Goal: Navigation & Orientation: Find specific page/section

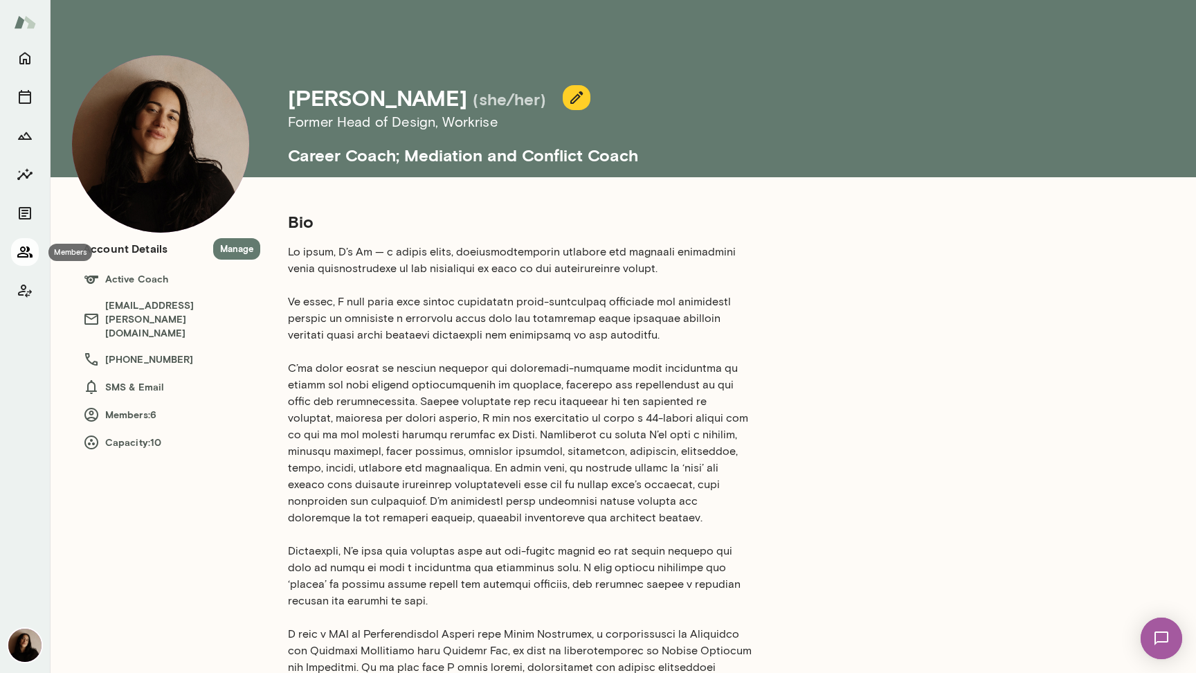
click at [26, 263] on button "Members" at bounding box center [25, 252] width 28 height 28
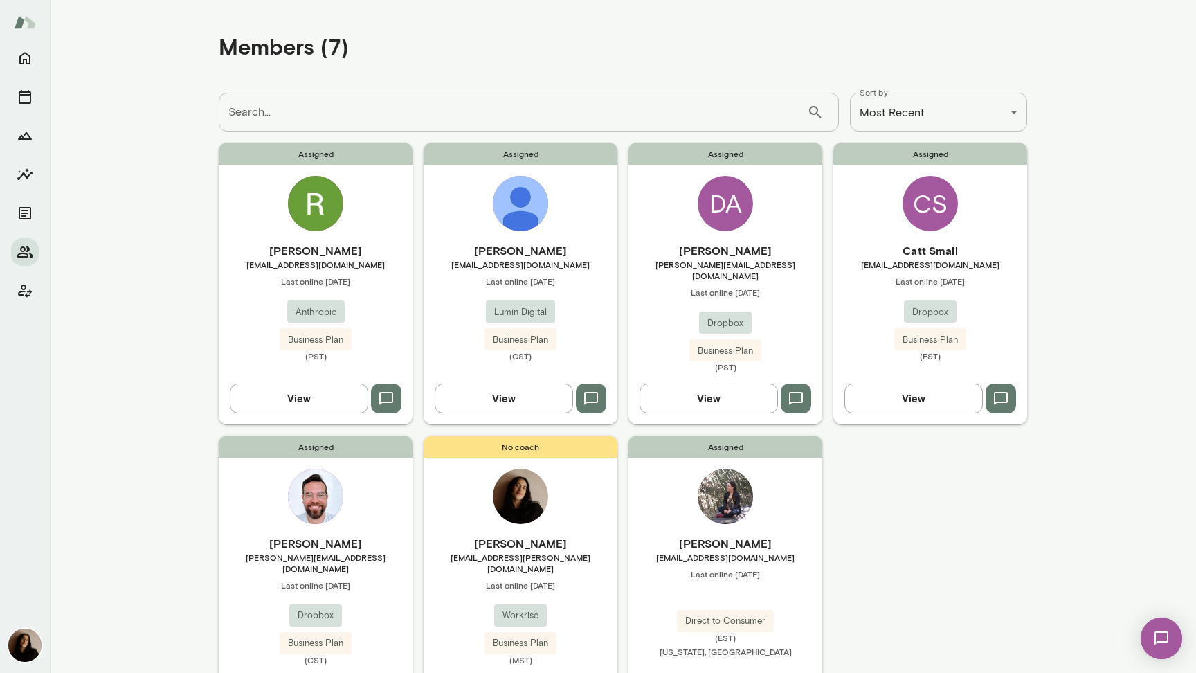
click at [334, 211] on img at bounding box center [315, 203] width 55 height 55
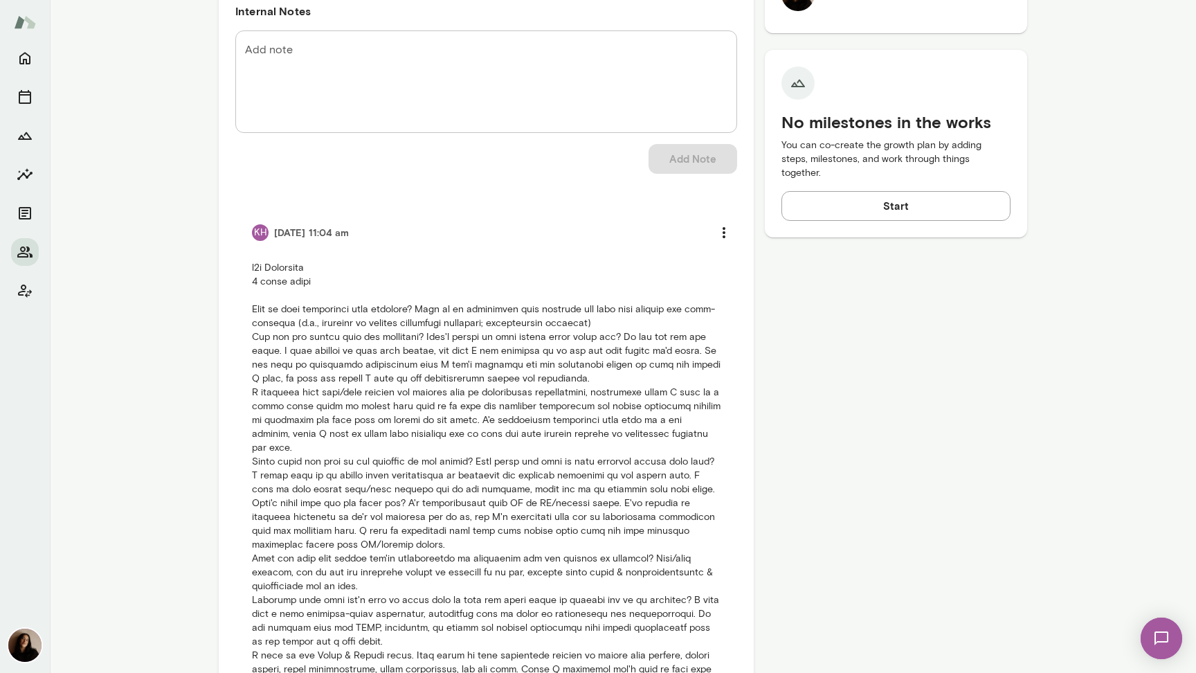
scroll to position [692, 0]
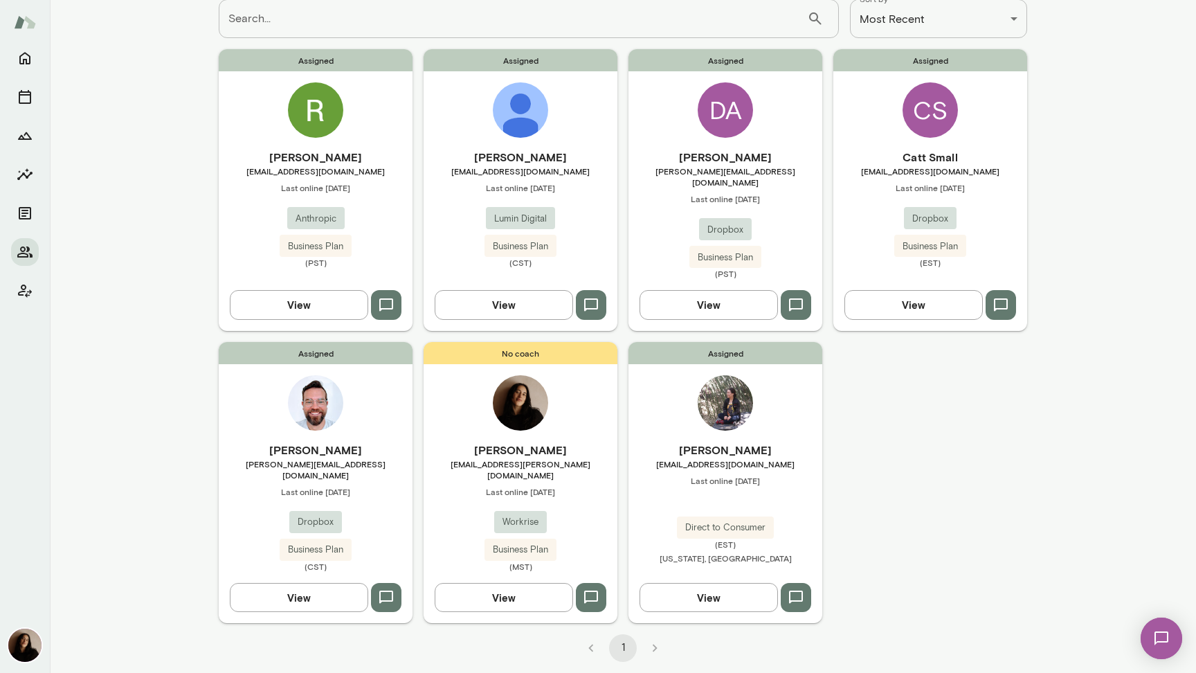
scroll to position [77, 0]
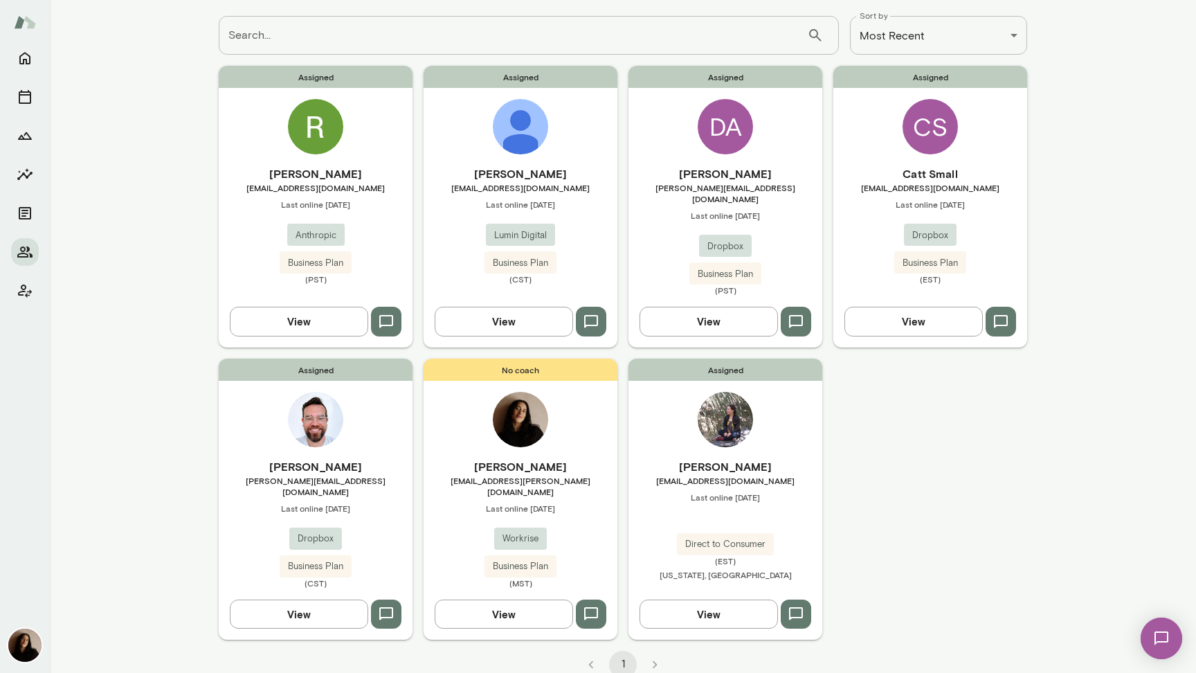
click at [532, 145] on img at bounding box center [520, 126] width 55 height 55
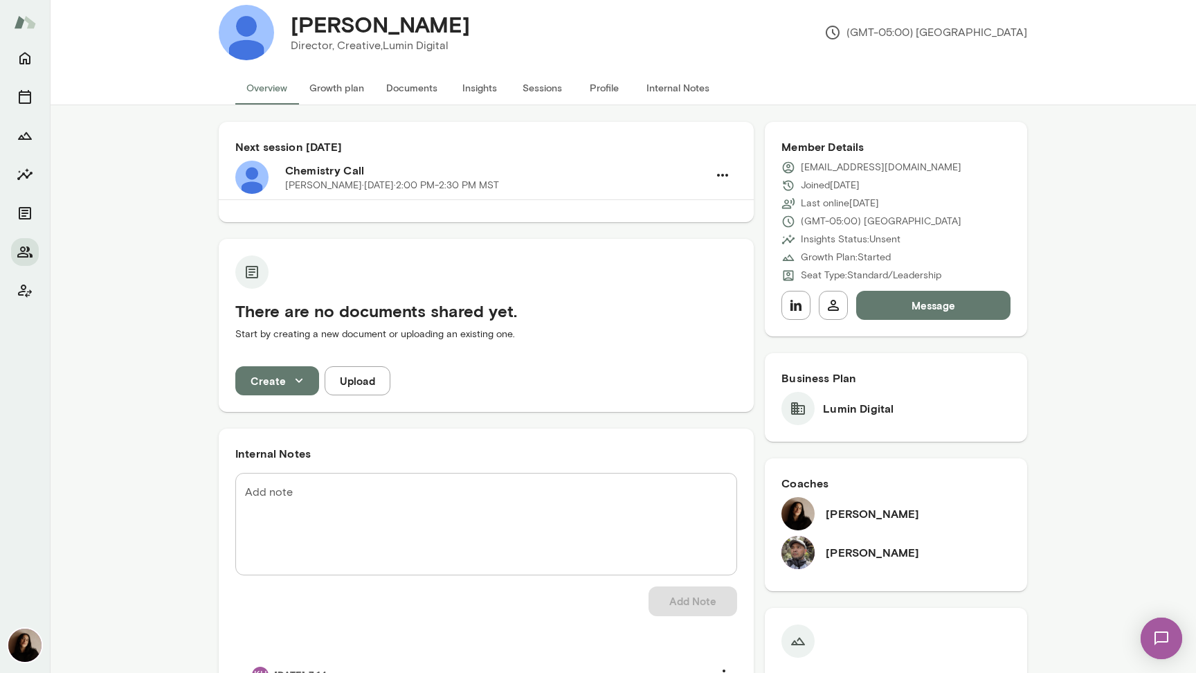
scroll to position [28, 0]
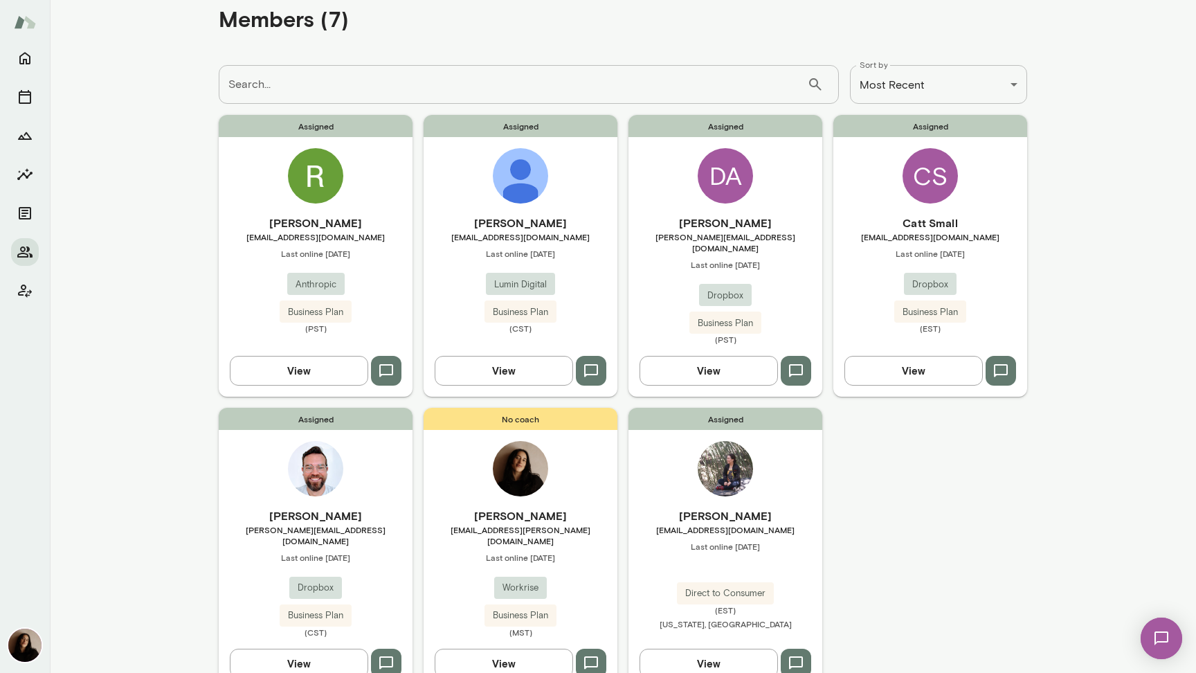
click at [721, 157] on div "DA" at bounding box center [725, 175] width 55 height 55
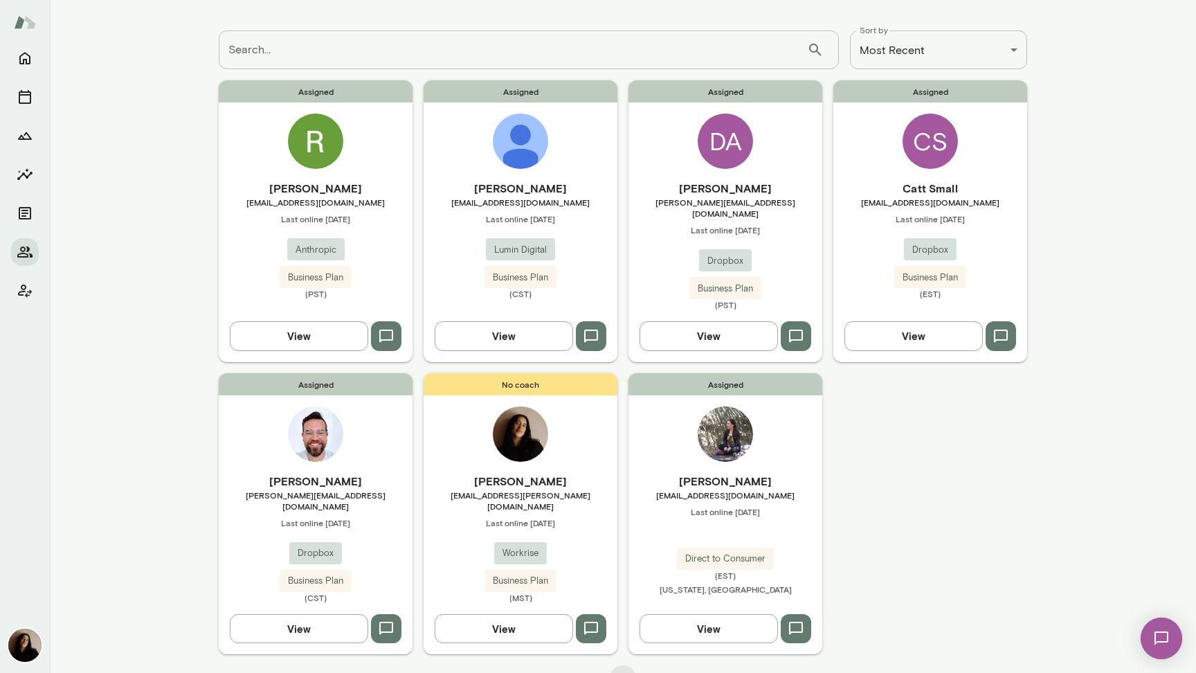
scroll to position [77, 0]
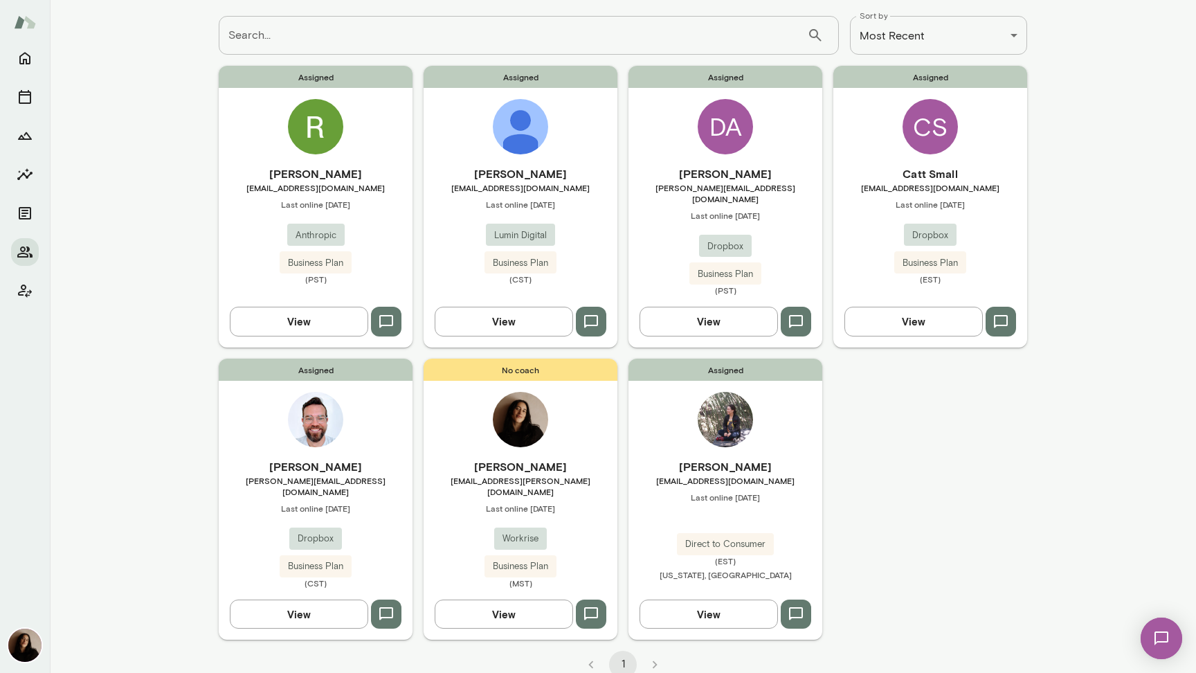
click at [931, 120] on div "CS" at bounding box center [930, 126] width 55 height 55
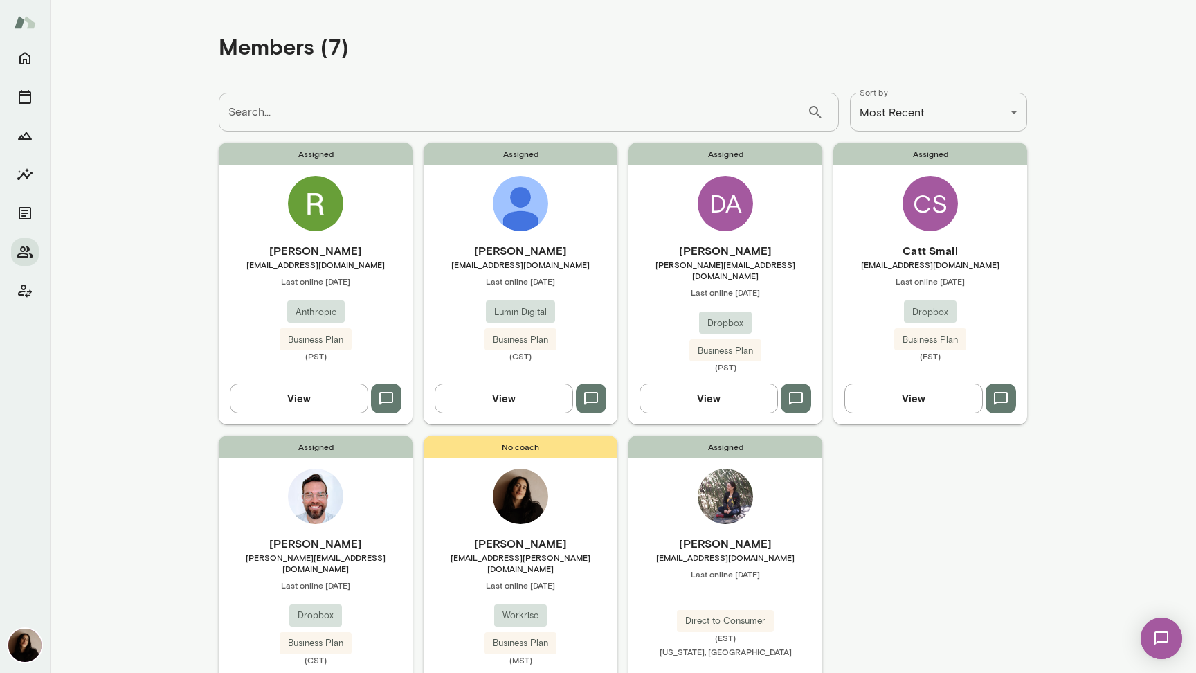
scroll to position [77, 0]
